Goal: Task Accomplishment & Management: Manage account settings

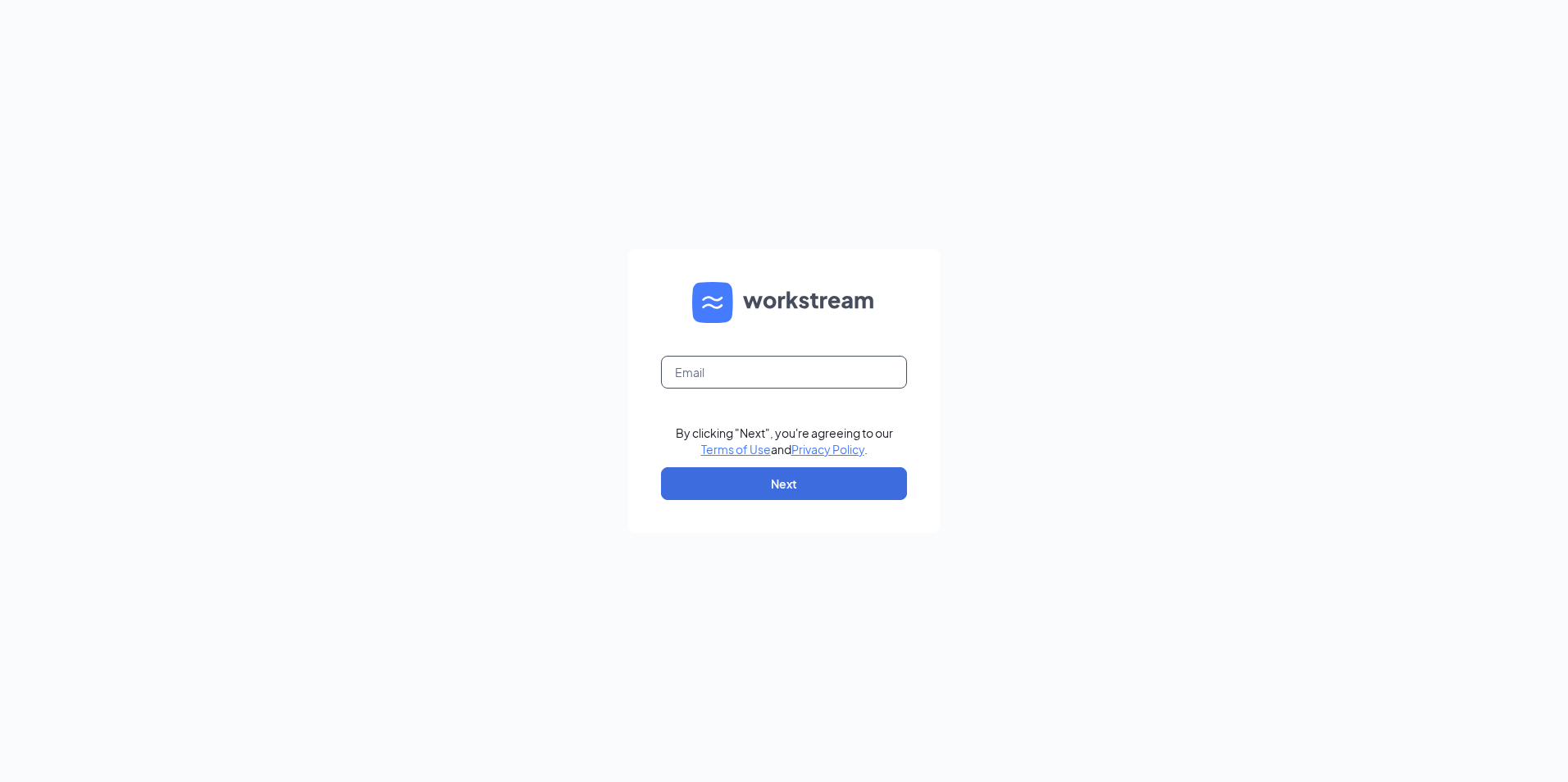
click at [708, 371] on input "text" at bounding box center [783, 372] width 246 height 32
type input "shoshana@onewhirld.com"
click at [773, 488] on button "Next" at bounding box center [783, 483] width 246 height 32
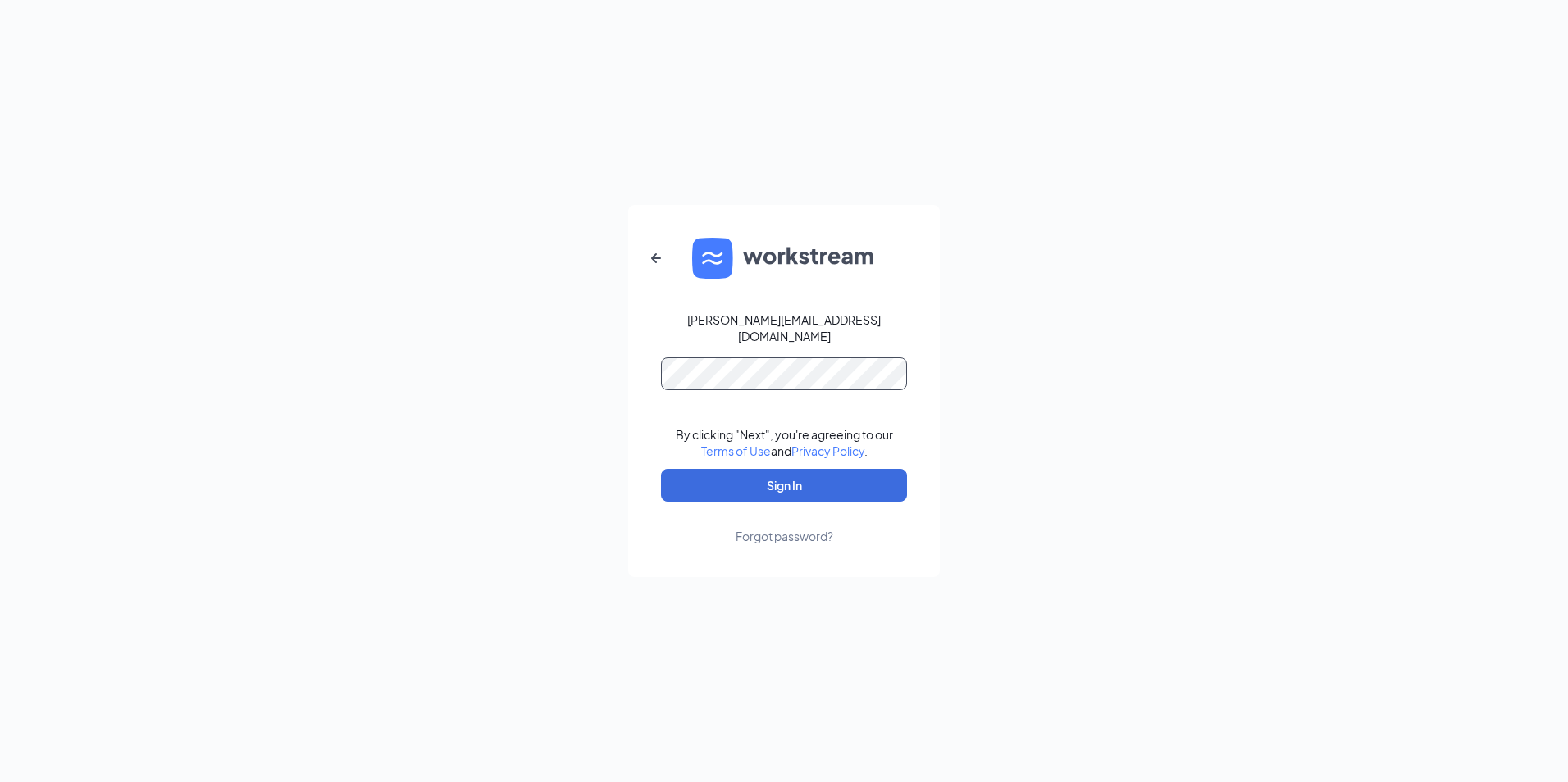
click at [661, 469] on button "Sign In" at bounding box center [783, 485] width 246 height 32
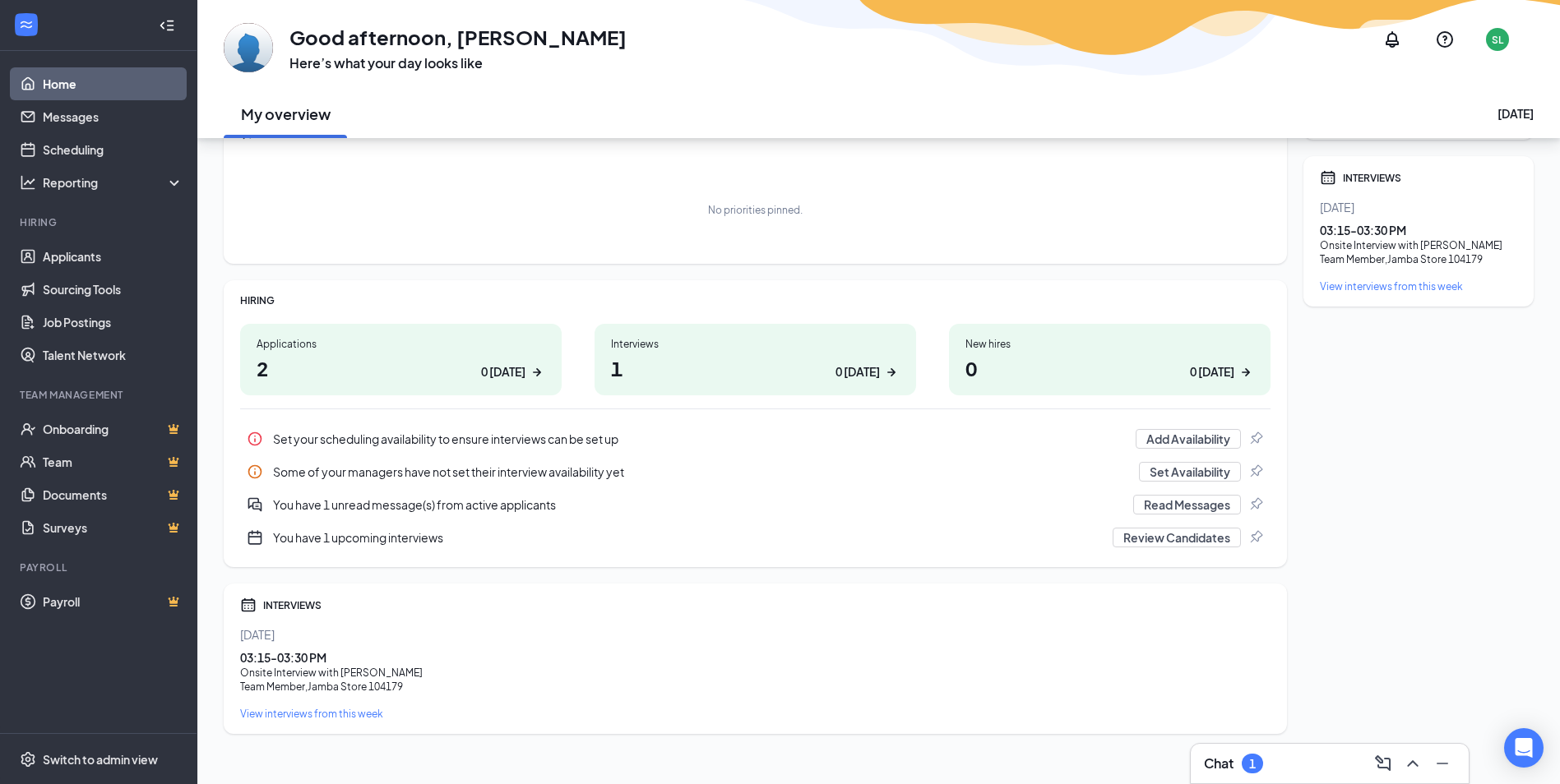
scroll to position [97, 0]
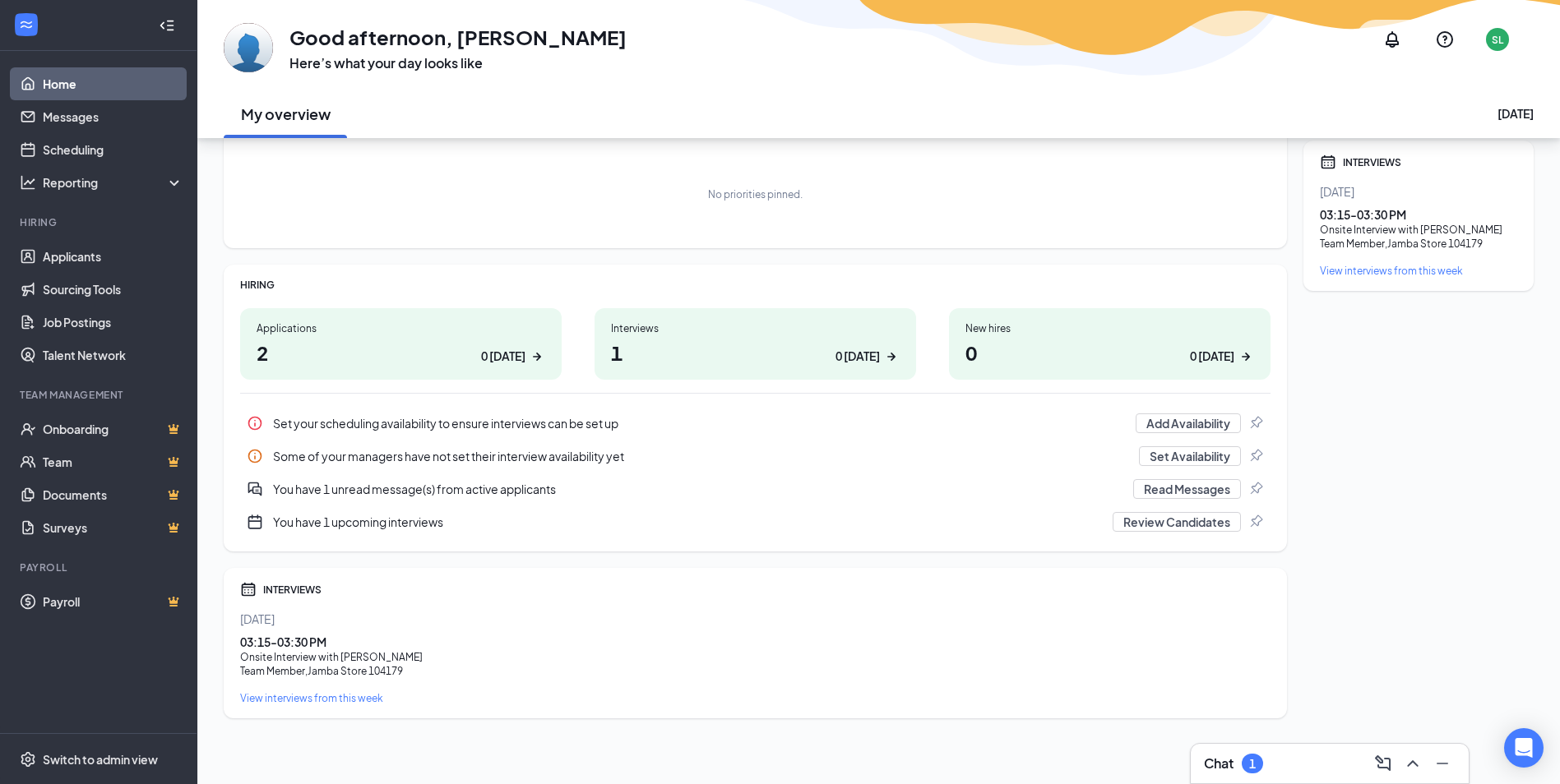
click at [819, 352] on h1 "1 0 today" at bounding box center [755, 352] width 288 height 28
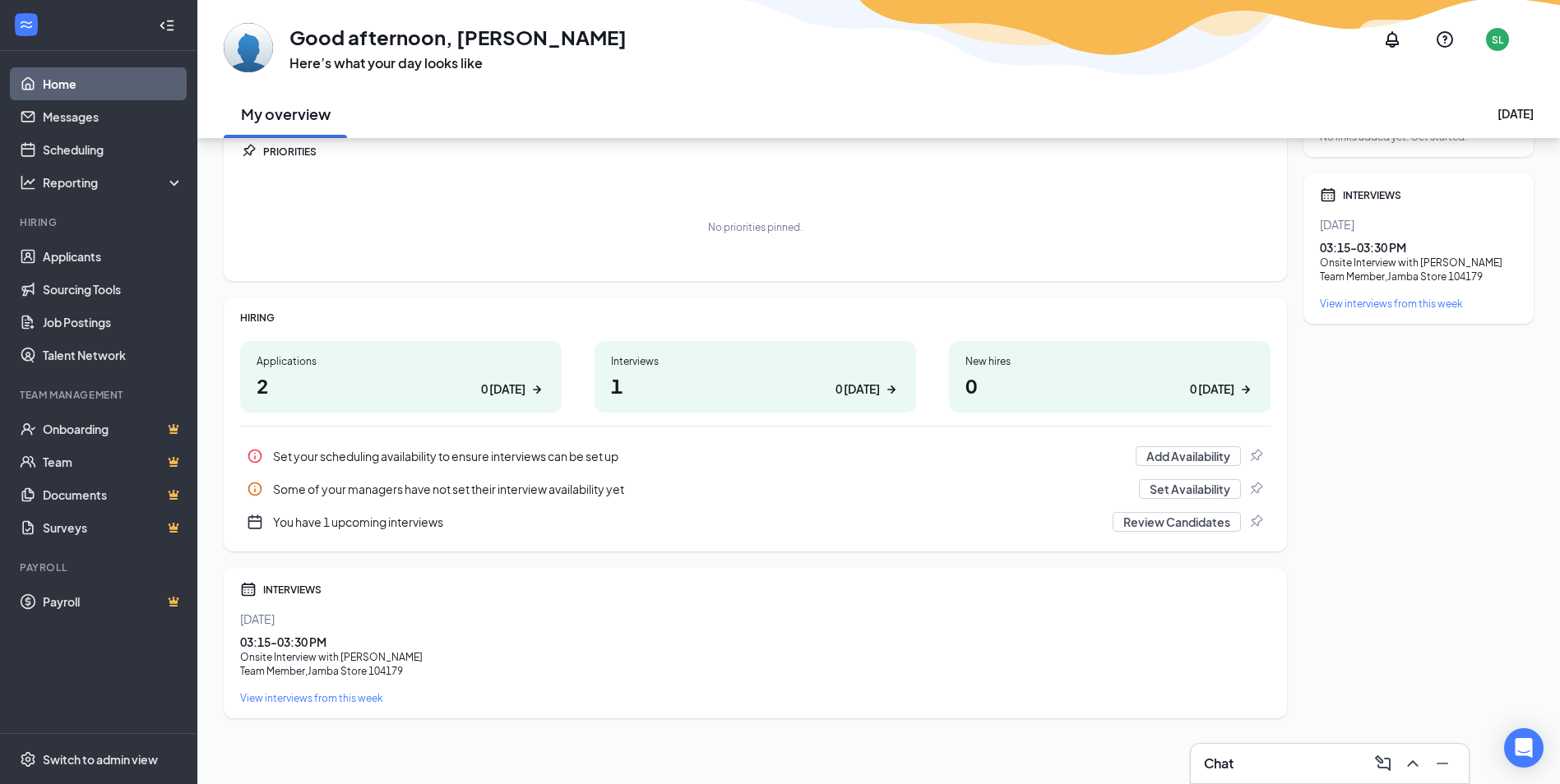
scroll to position [64, 0]
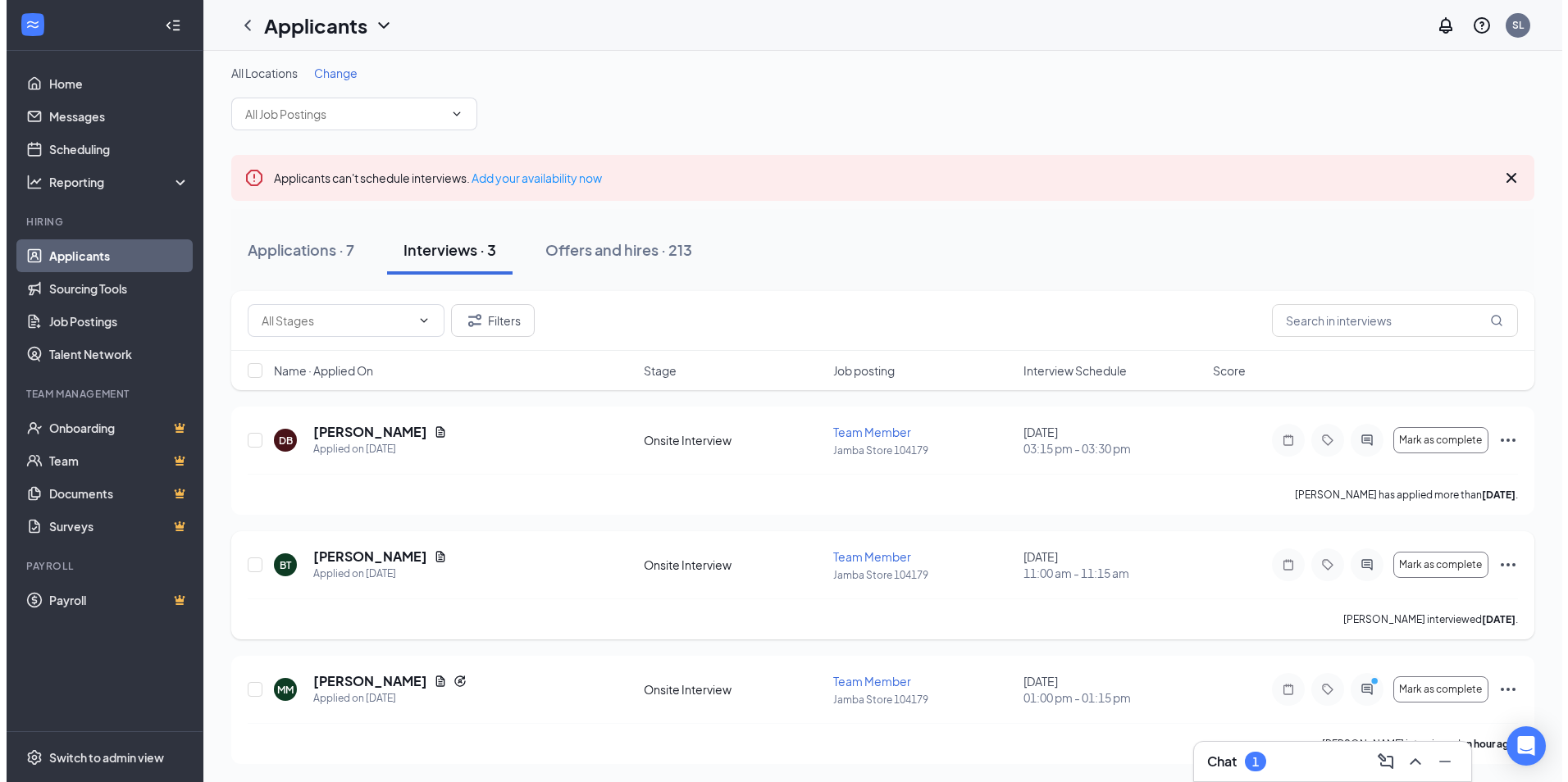
scroll to position [7, 0]
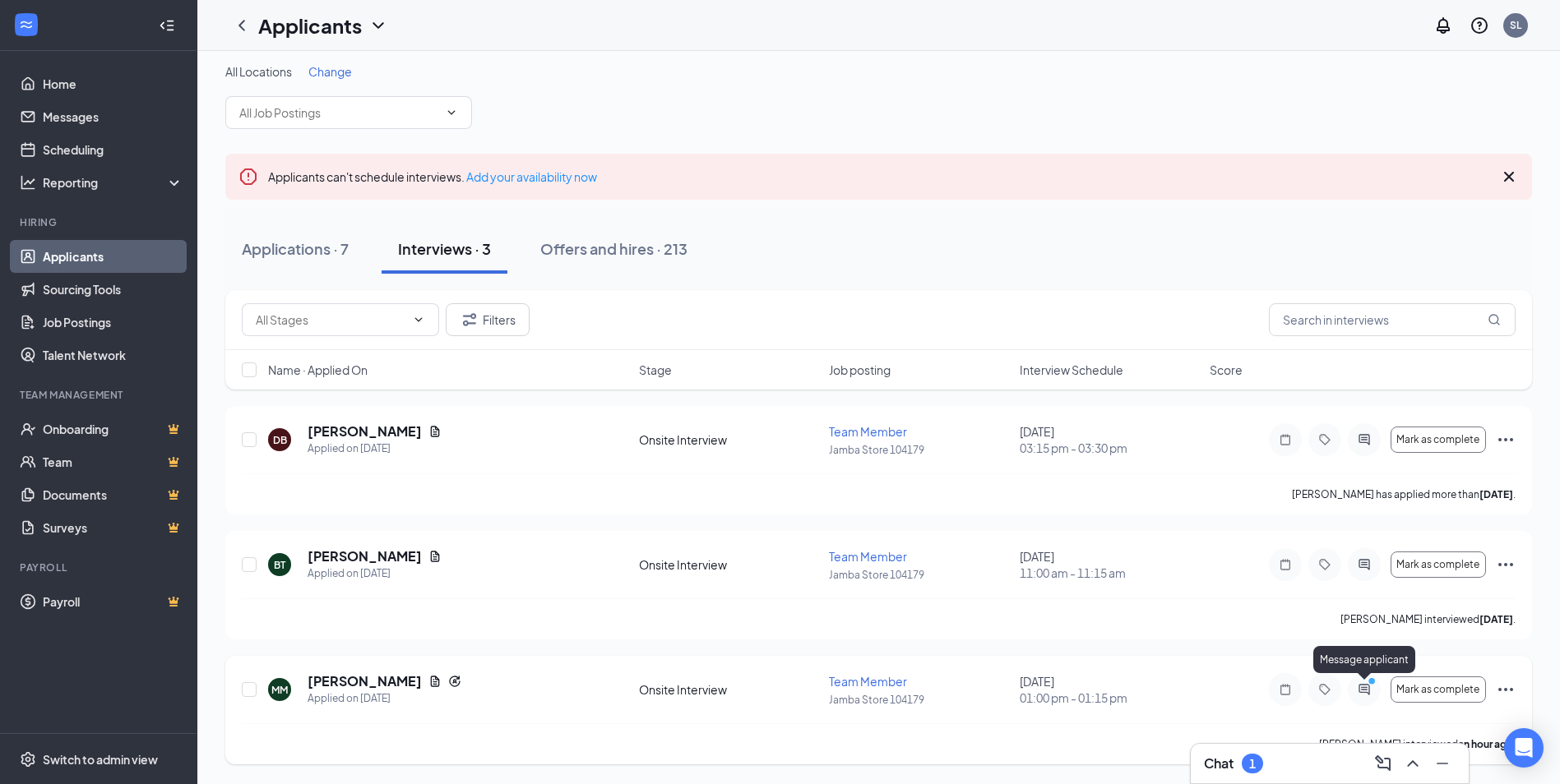
click at [1362, 688] on icon "ActiveChat" at bounding box center [1363, 688] width 10 height 10
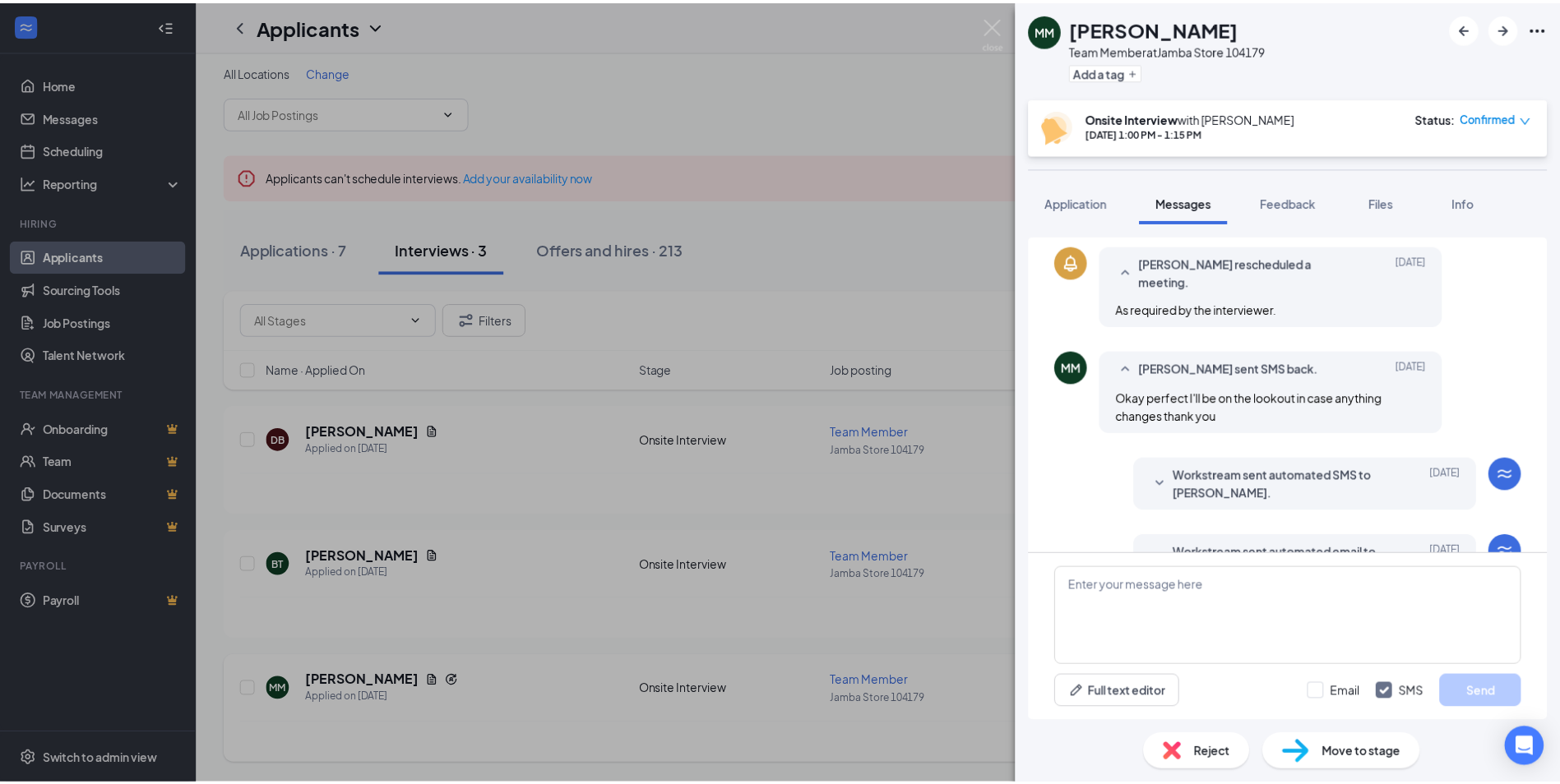
scroll to position [531, 0]
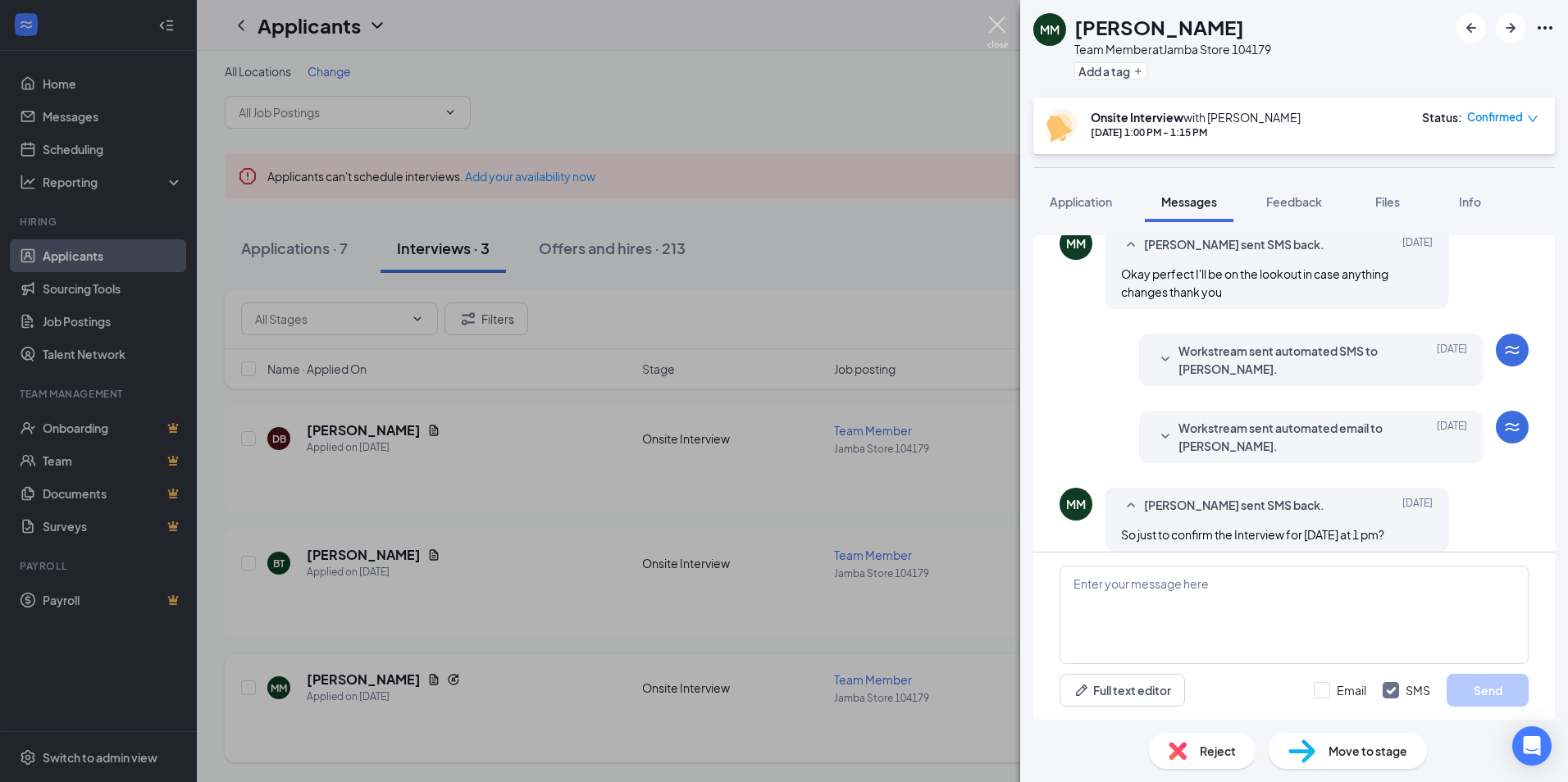
click at [999, 23] on img at bounding box center [997, 32] width 20 height 32
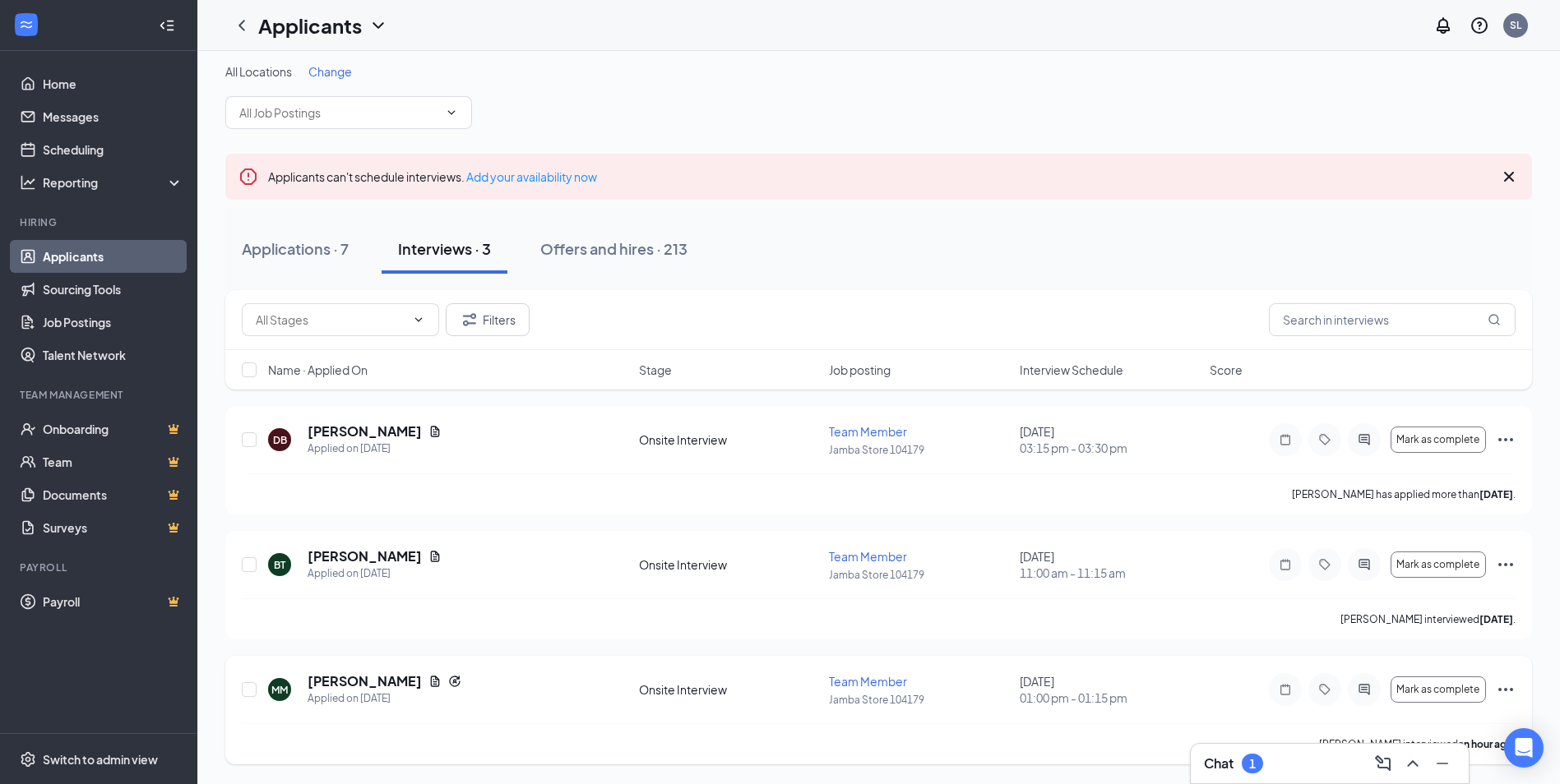
click at [1512, 687] on icon "Ellipses" at bounding box center [1505, 689] width 20 height 20
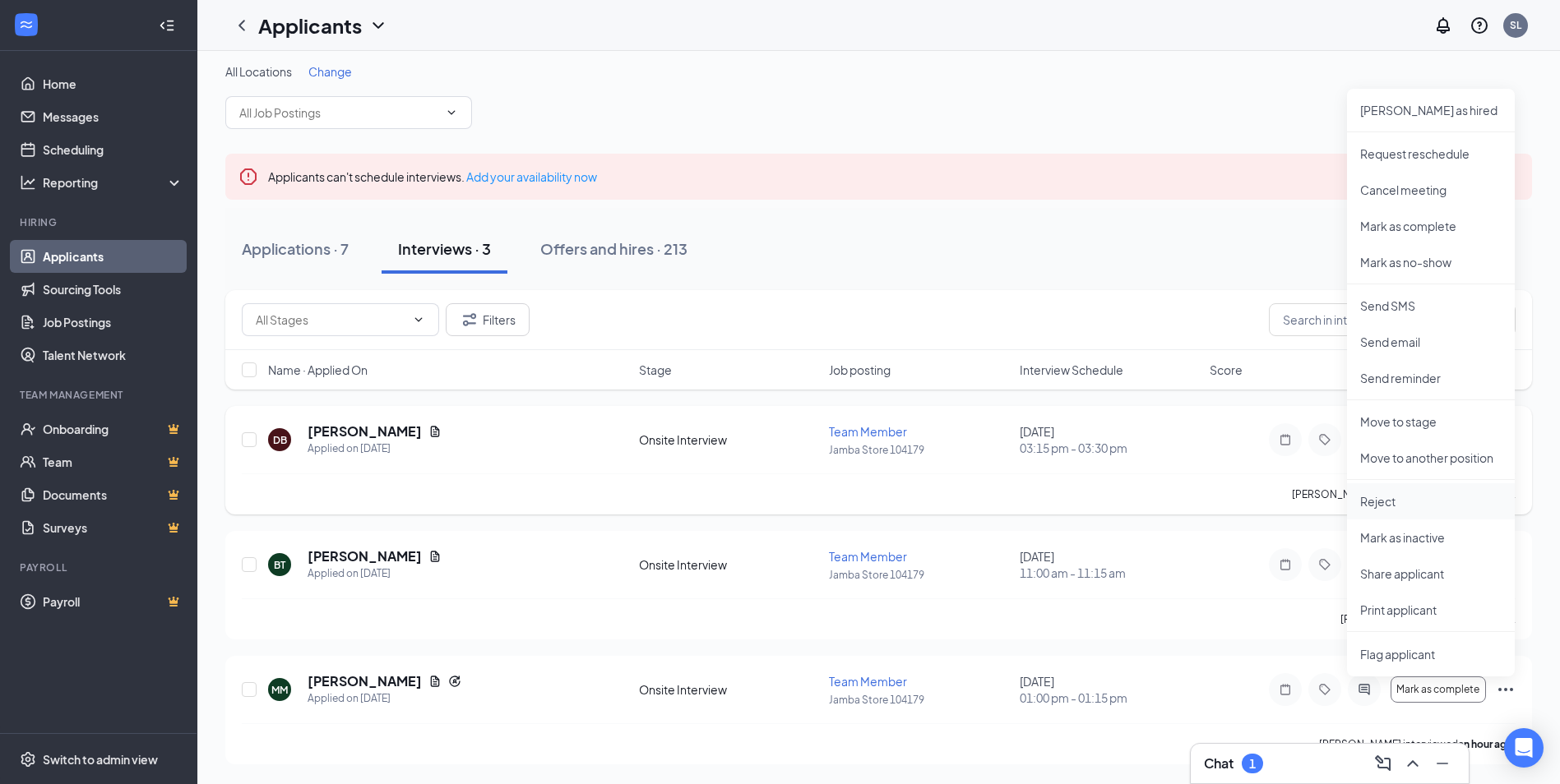
click at [1386, 506] on p "Reject" at bounding box center [1431, 501] width 141 height 17
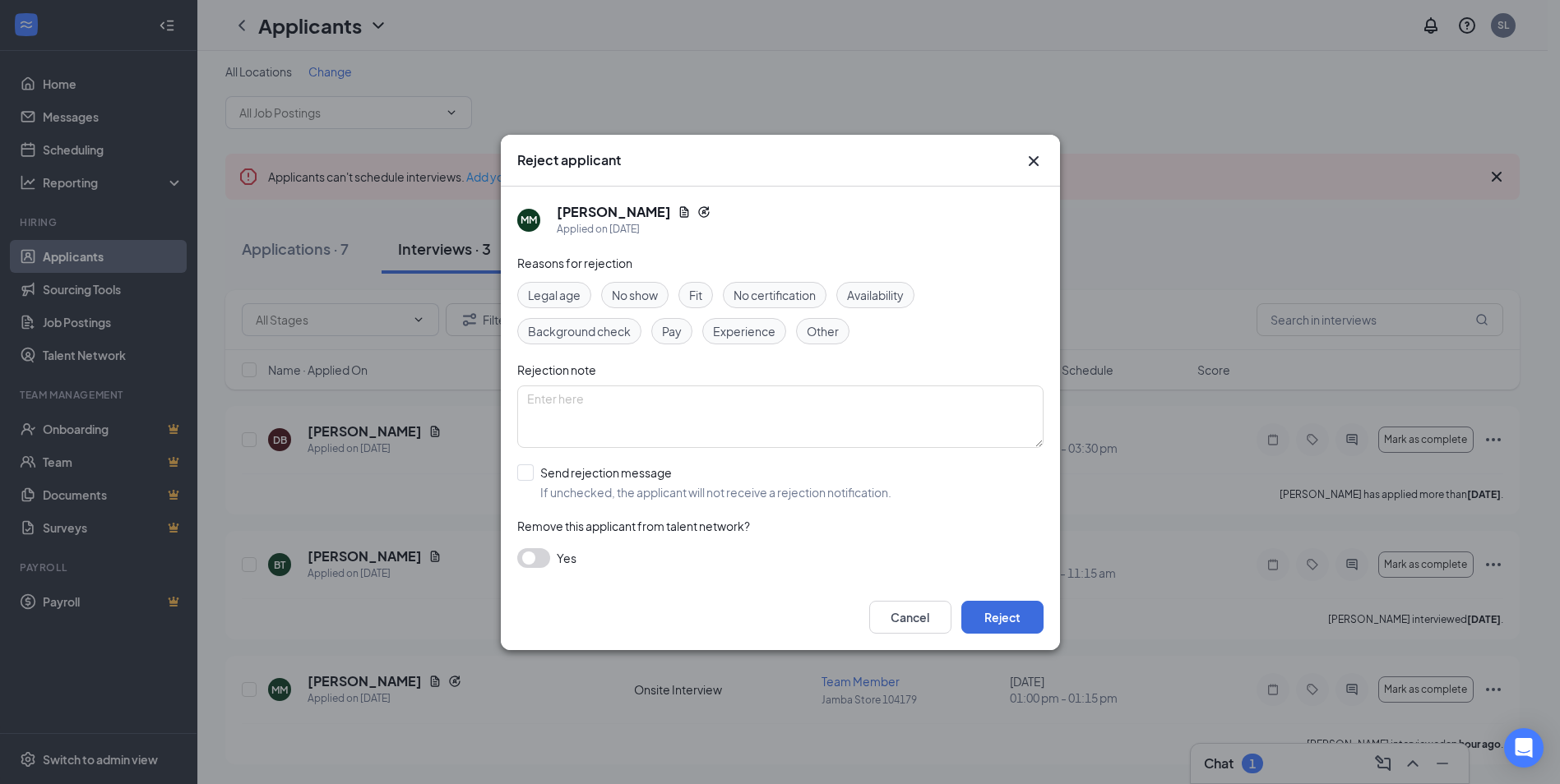
click at [633, 289] on span "No show" at bounding box center [635, 295] width 47 height 18
click at [541, 563] on button "button" at bounding box center [533, 558] width 33 height 20
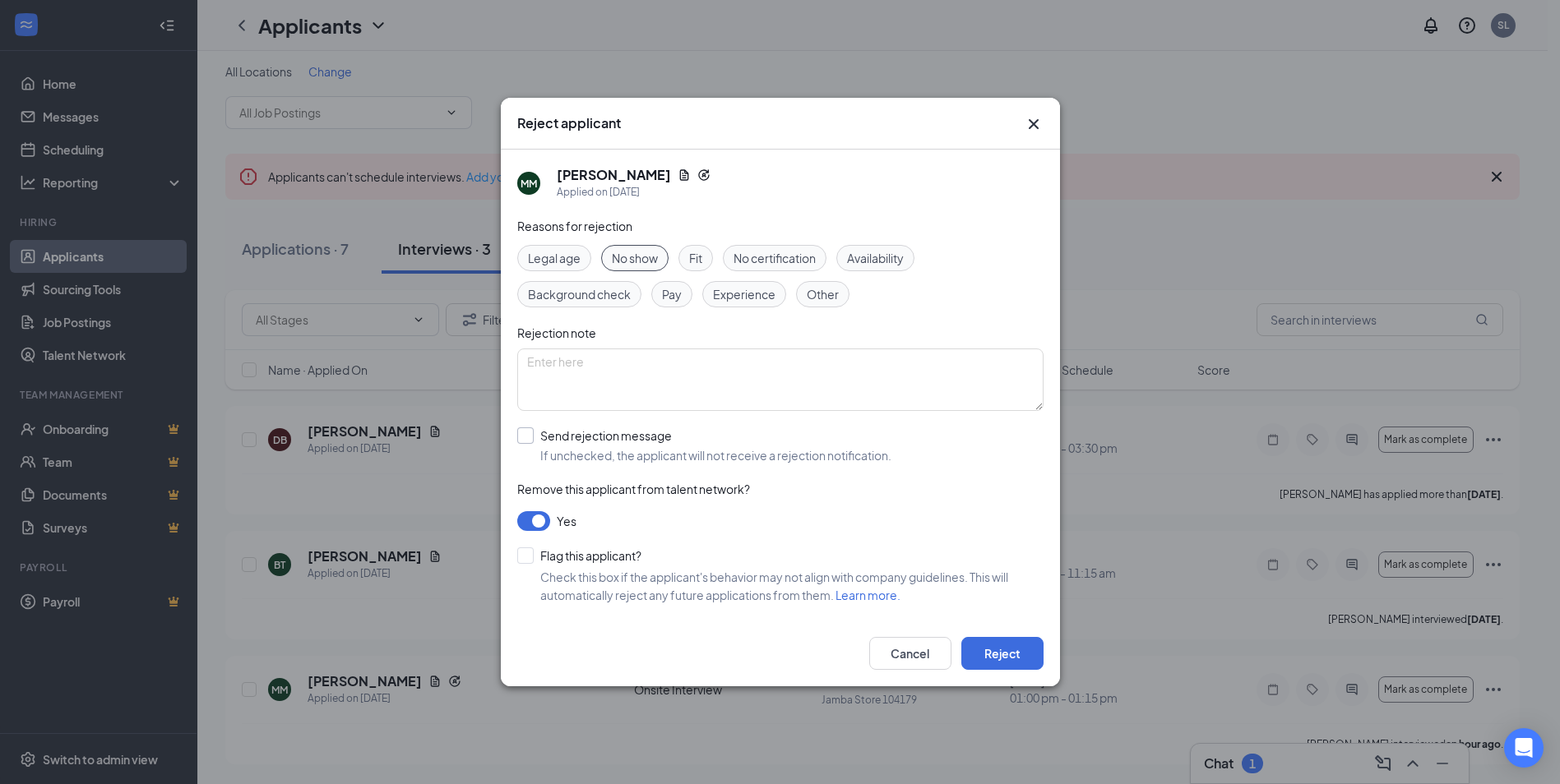
click at [527, 434] on input "Send rejection message If unchecked, the applicant will not receive a rejection…" at bounding box center [704, 445] width 374 height 36
checkbox input "true"
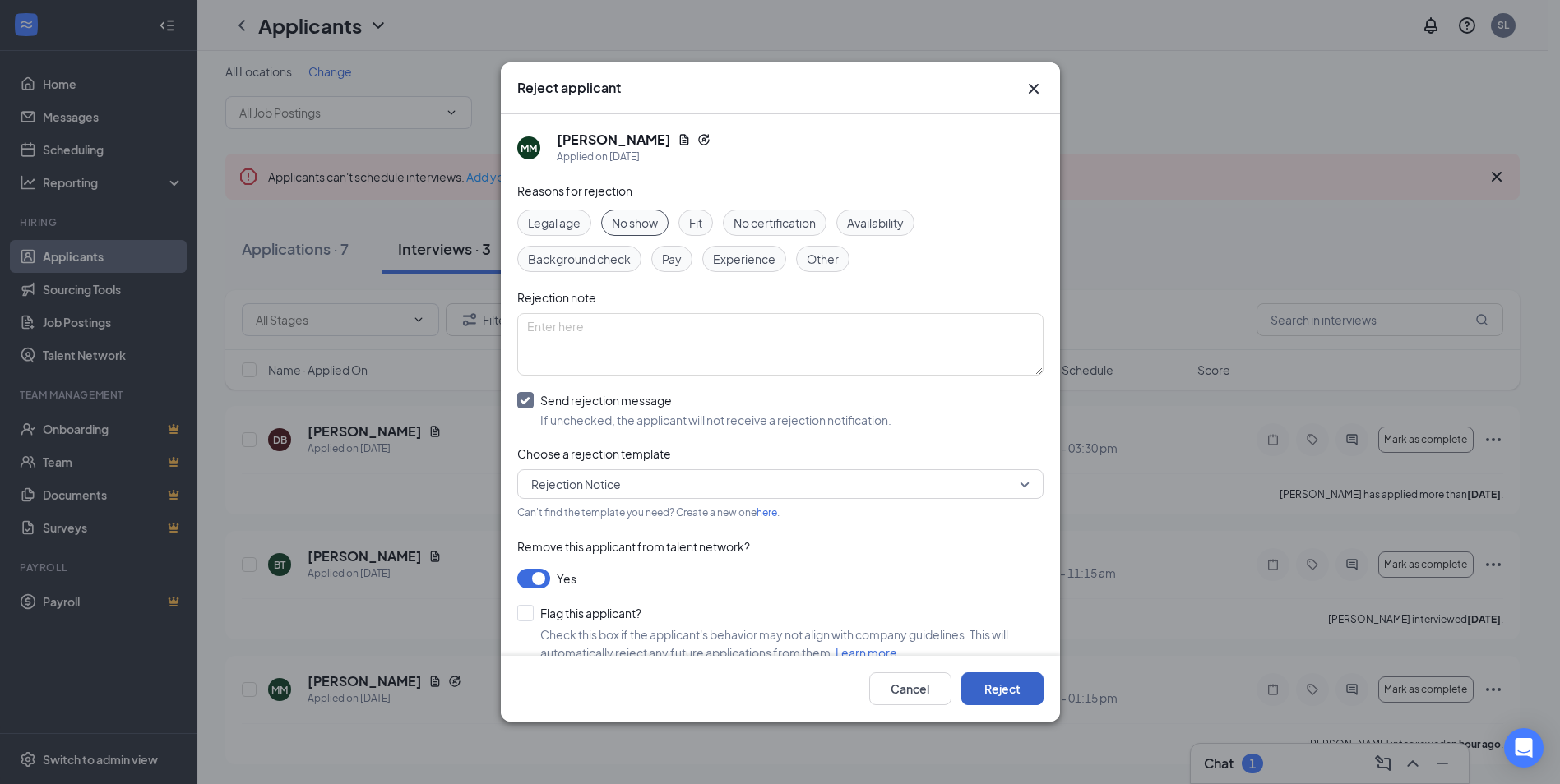
click at [998, 687] on button "Reject" at bounding box center [1002, 688] width 82 height 33
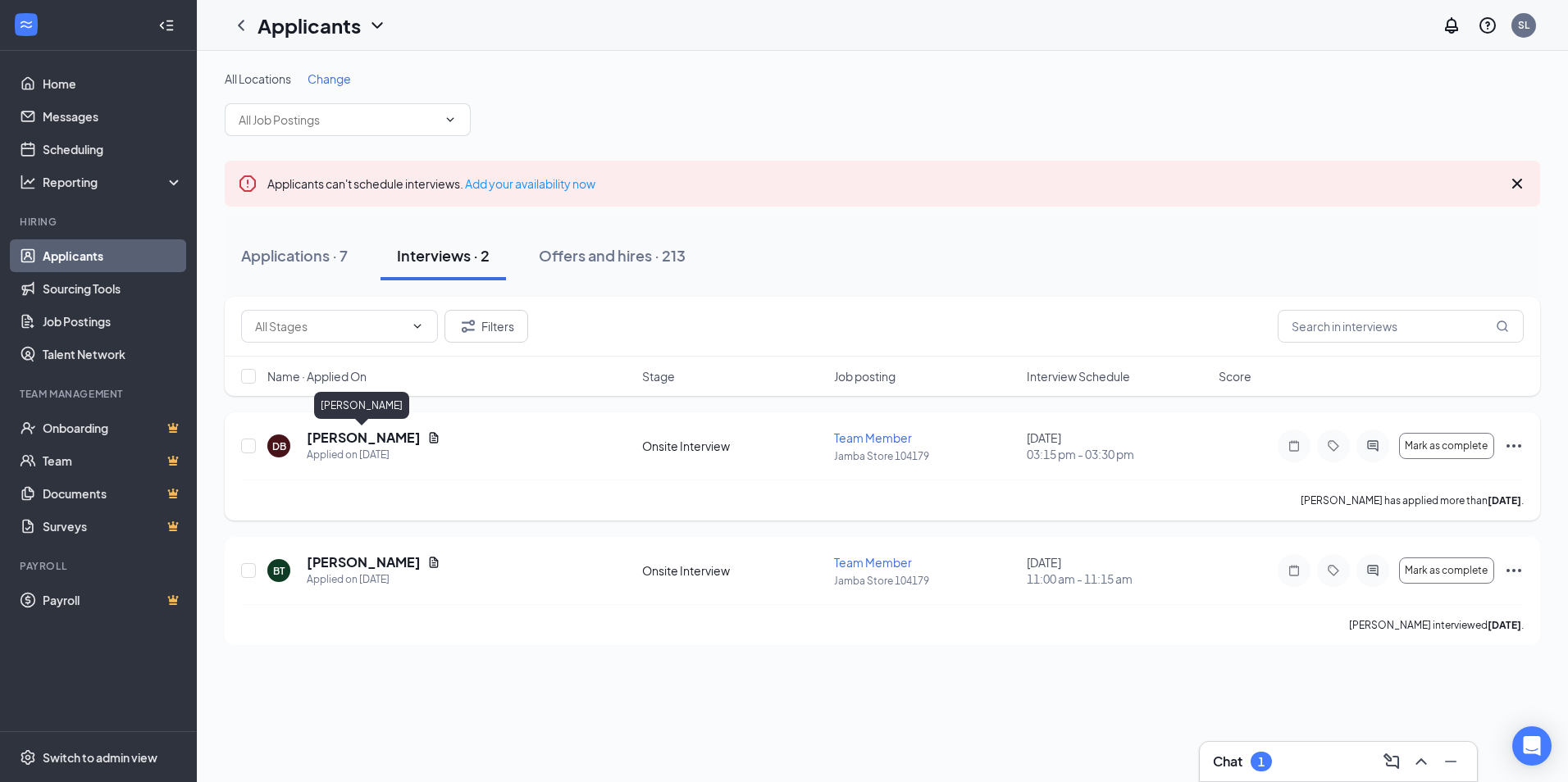
click at [375, 438] on h5 "[PERSON_NAME]" at bounding box center [364, 437] width 114 height 18
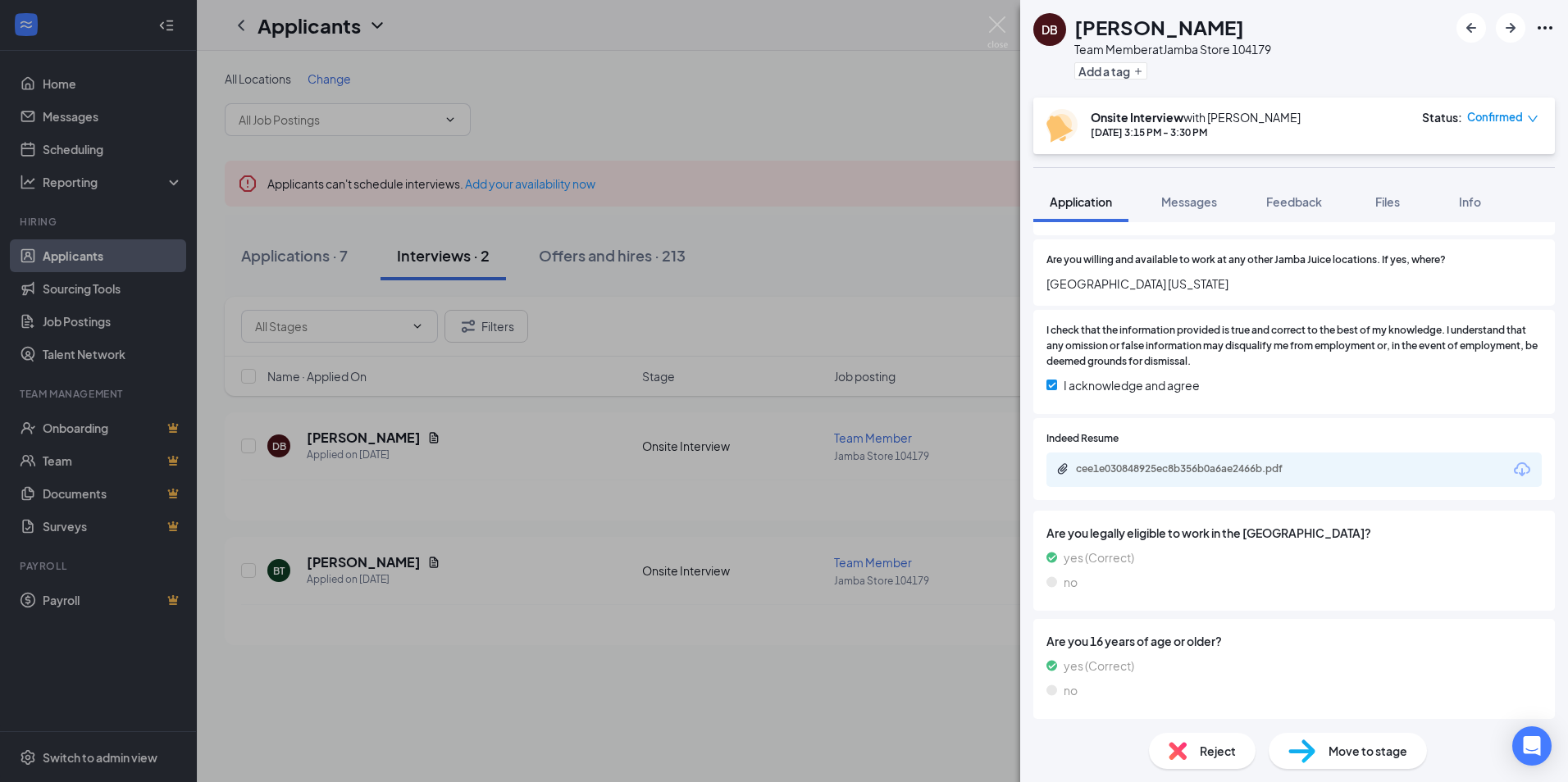
scroll to position [808, 0]
click at [1134, 463] on div "cee1e030848925ec8b356b0a6ae2466b.pdf" at bounding box center [1191, 466] width 230 height 13
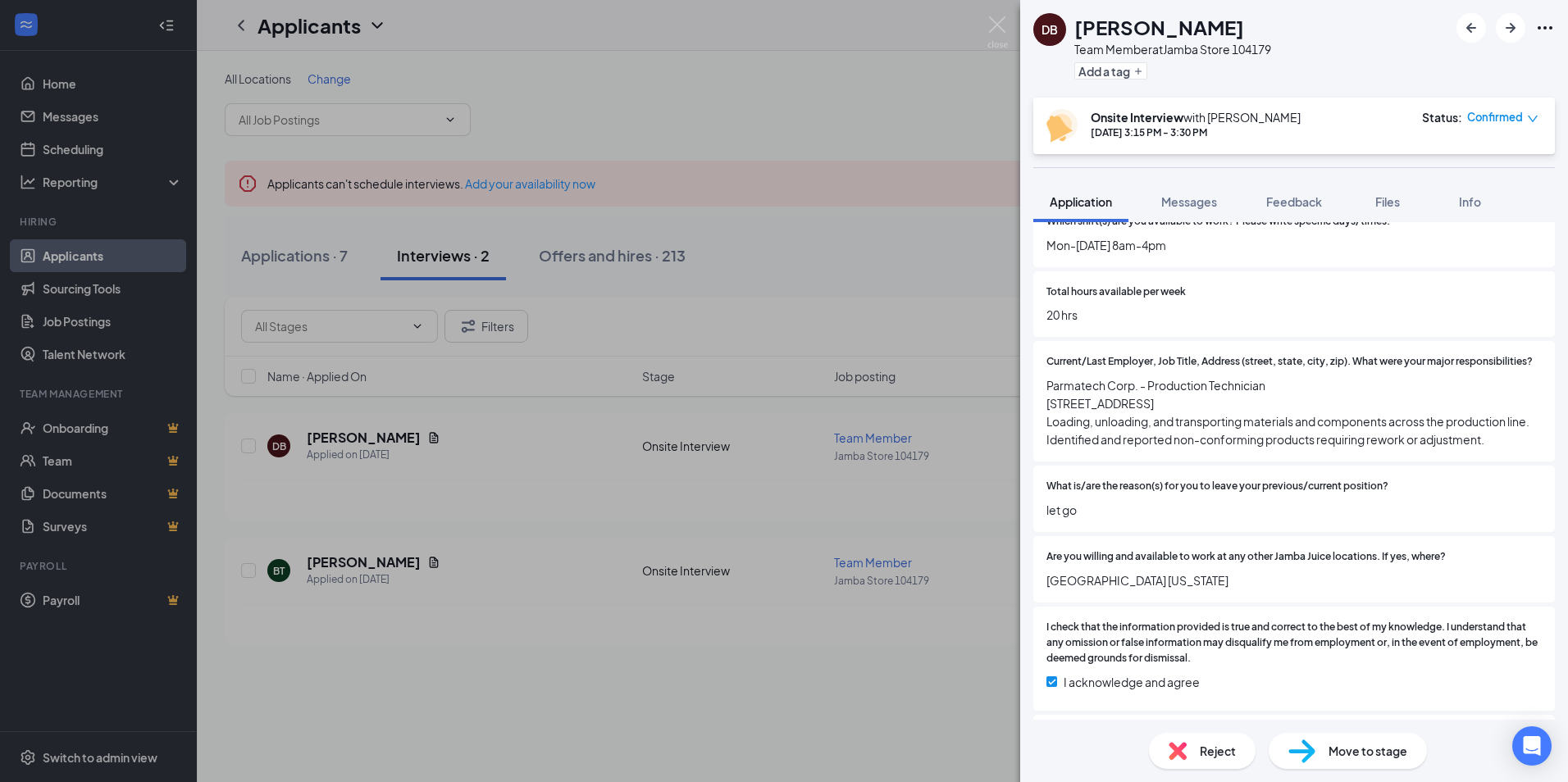
scroll to position [392, 0]
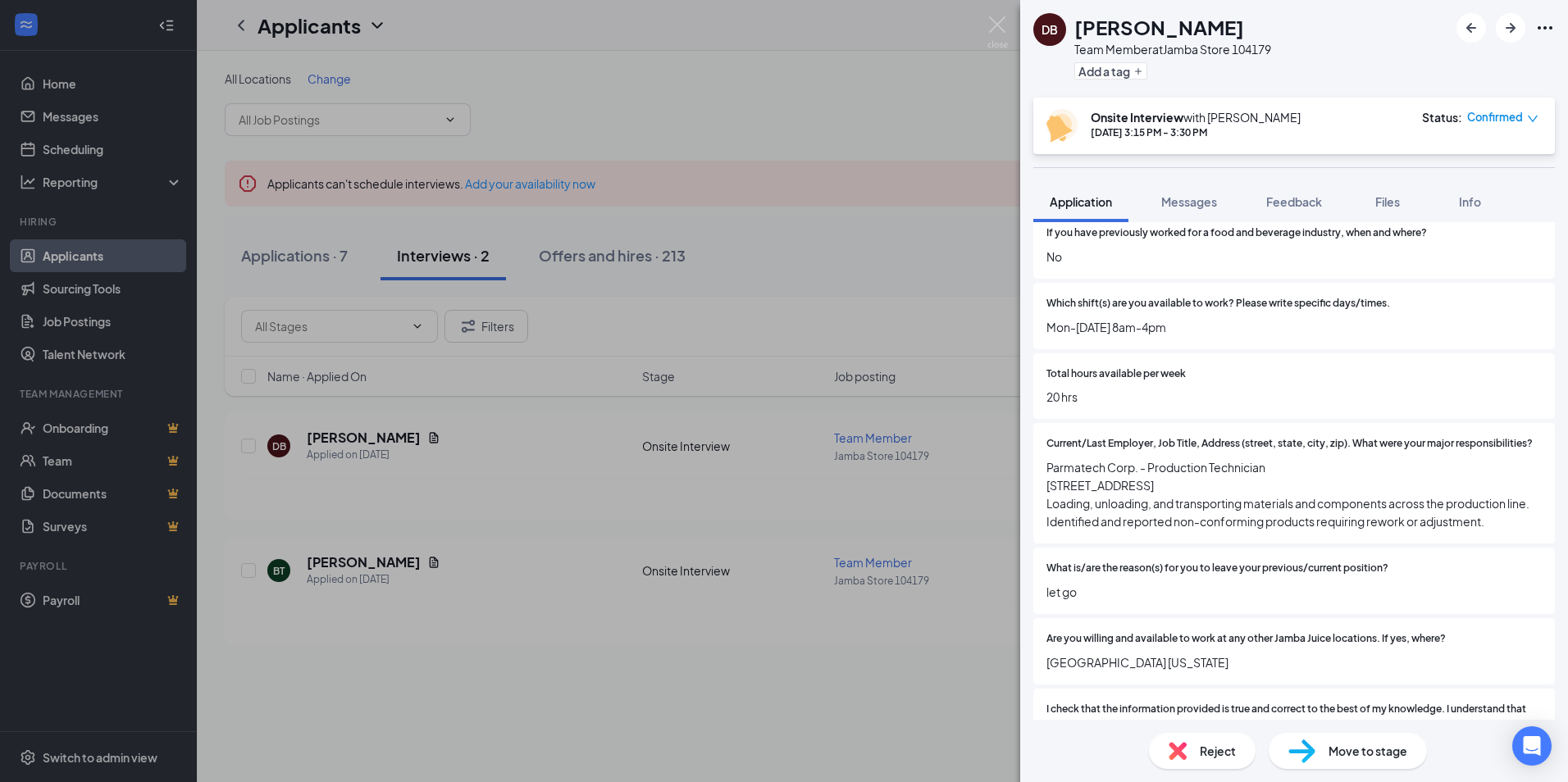
drag, startPoint x: 1119, startPoint y: 581, endPoint x: 1192, endPoint y: 605, distance: 76.8
click at [1120, 581] on div "Address - [GEOGRAPHIC_DATA][US_STATE] Have you ever worked for [PERSON_NAME]? I…" at bounding box center [1294, 433] width 521 height 724
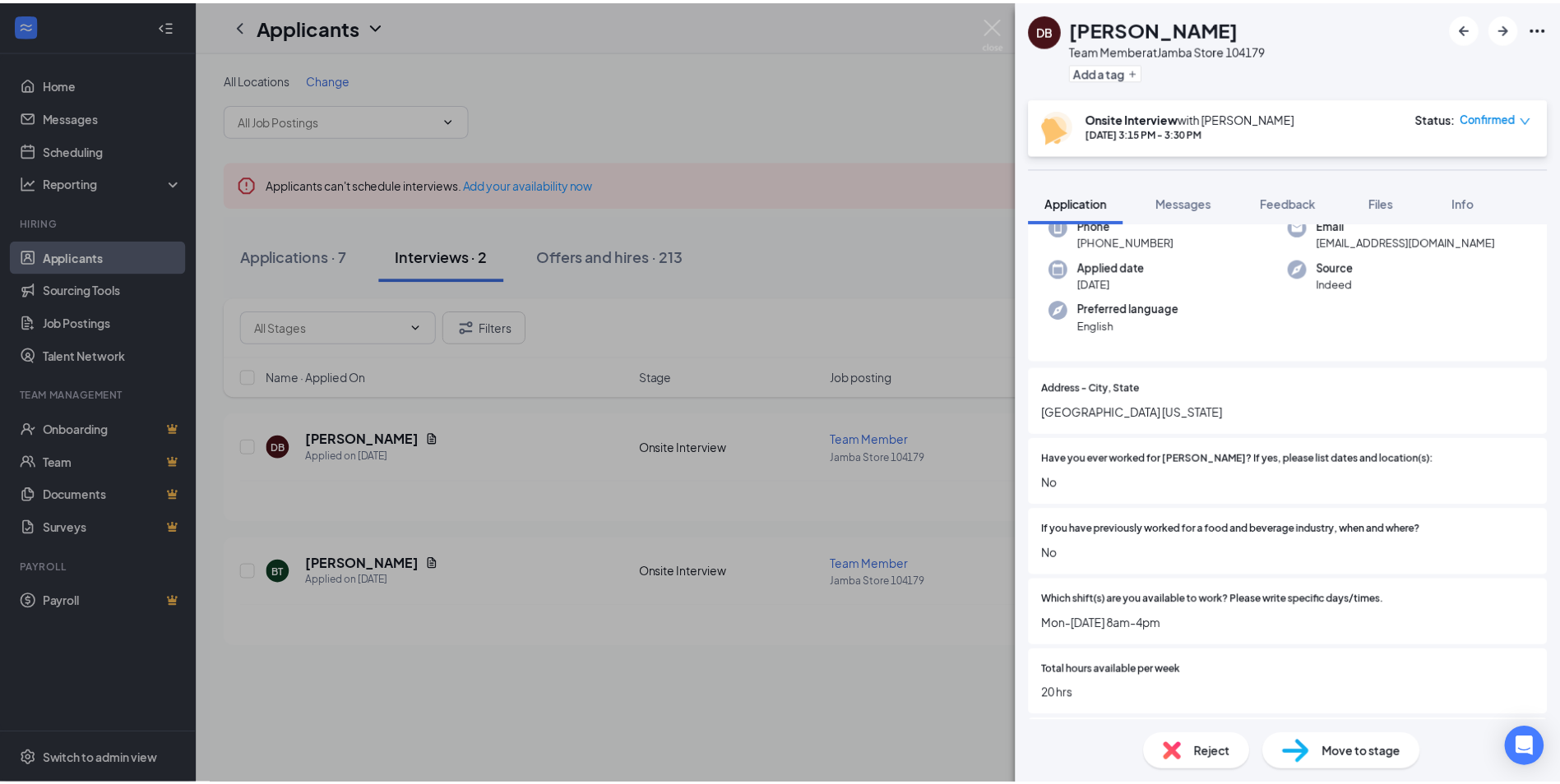
scroll to position [0, 0]
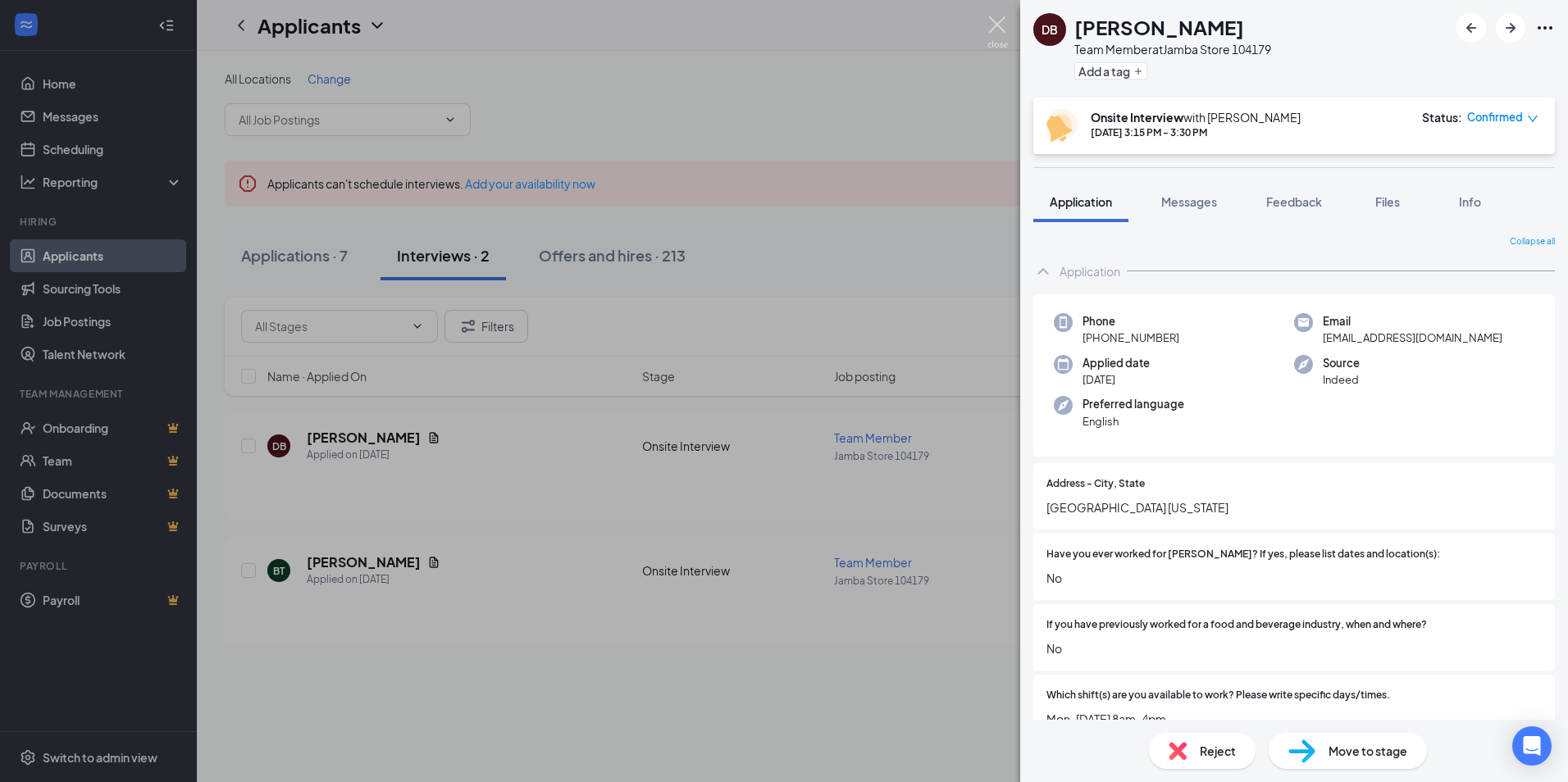
click at [1000, 28] on img at bounding box center [997, 32] width 20 height 32
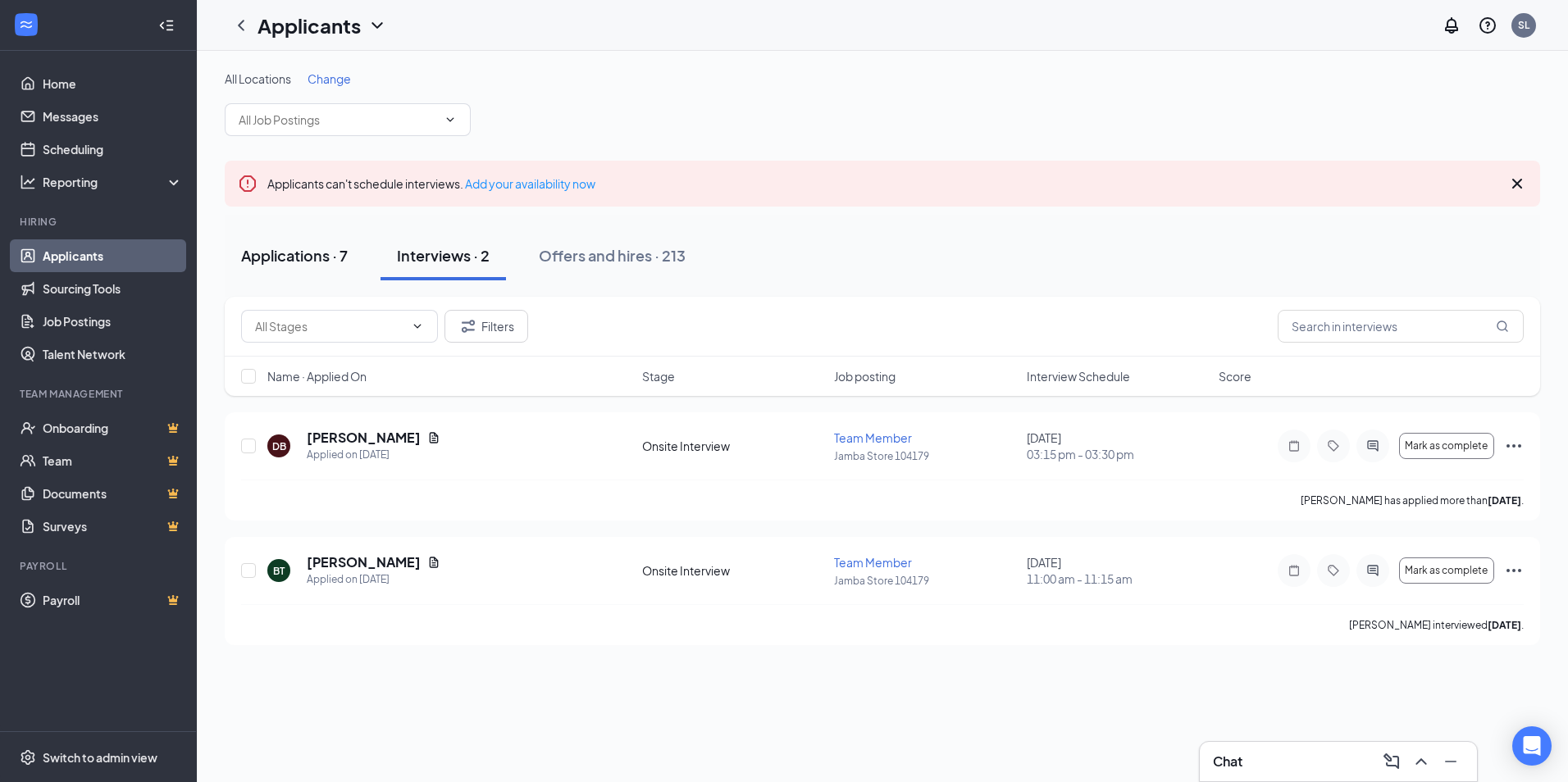
click at [288, 257] on div "Applications · 7" at bounding box center [294, 255] width 107 height 20
